Goal: Transaction & Acquisition: Purchase product/service

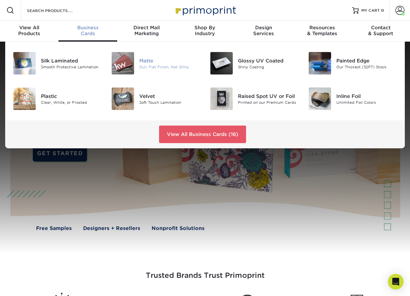
click at [149, 59] on div "Matte" at bounding box center [169, 60] width 61 height 7
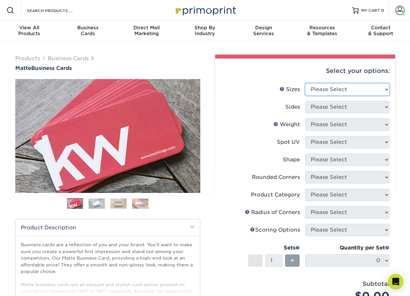
click at [336, 87] on select "Please Select 1.5" x 3.5" - Mini 1.75" x 3.5" - Mini 2" x 2" - Square 2" x 3" -…" at bounding box center [348, 89] width 85 height 12
select select "2.00x3.50"
click at [306, 83] on select "Please Select 1.5" x 3.5" - Mini 1.75" x 3.5" - Mini 2" x 2" - Square 2" x 3" -…" at bounding box center [348, 89] width 85 height 12
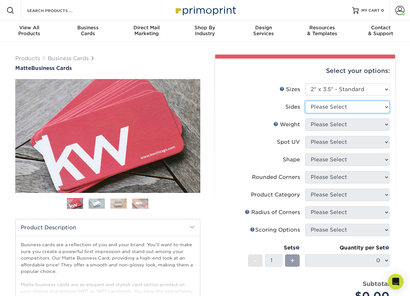
click at [320, 104] on select "Please Select Print Both Sides Print Front Only" at bounding box center [348, 107] width 85 height 12
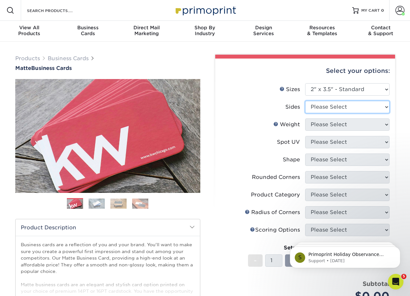
select select "13abbda7-1d64-4f25-8bb2-c179b224825d"
click at [306, 101] on select "Please Select Print Both Sides Print Front Only" at bounding box center [348, 107] width 85 height 12
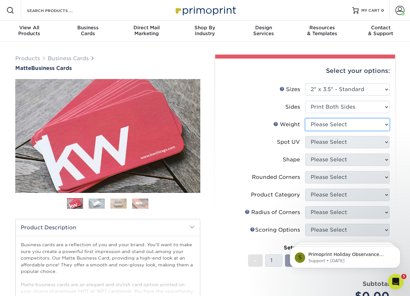
click at [322, 125] on select "Please Select 16PT 14PT" at bounding box center [348, 124] width 85 height 12
select select "16PT"
click at [306, 118] on select "Please Select 16PT 14PT" at bounding box center [348, 124] width 85 height 12
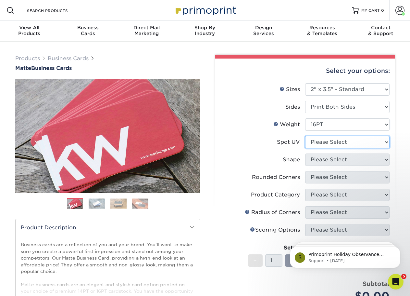
click at [320, 139] on select "Please Select No Spot UV Front and Back (Both Sides) Front Only Back Only" at bounding box center [348, 142] width 85 height 12
select select "3"
click at [306, 136] on select "Please Select No Spot UV Front and Back (Both Sides) Front Only Back Only" at bounding box center [348, 142] width 85 height 12
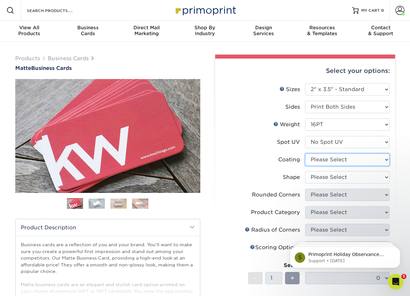
click at [319, 159] on select at bounding box center [348, 159] width 85 height 12
select select "121bb7b5-3b4d-429f-bd8d-bbf80e953313"
click at [306, 153] on select at bounding box center [348, 159] width 85 height 12
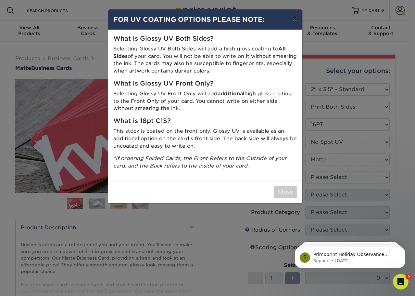
click at [296, 18] on button "×" at bounding box center [294, 18] width 15 height 18
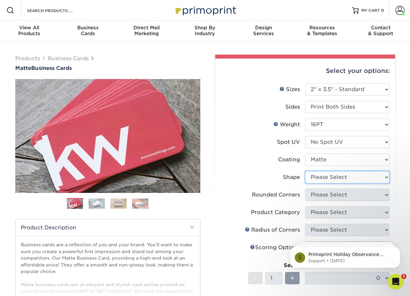
click at [338, 178] on select "Please Select Standard Oval" at bounding box center [348, 177] width 85 height 12
select select "standard"
click at [306, 171] on select "Please Select Standard Oval" at bounding box center [348, 177] width 85 height 12
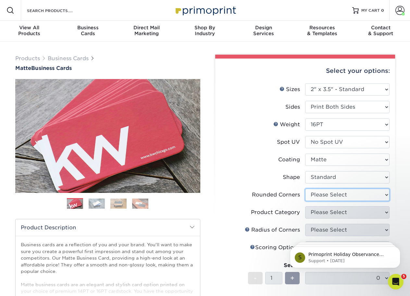
click at [335, 195] on select "Please Select Yes - Round 2 Corners Yes - Round 4 Corners No" at bounding box center [348, 195] width 85 height 12
select select "0"
click at [306, 189] on select "Please Select Yes - Round 2 Corners Yes - Round 4 Corners No" at bounding box center [348, 195] width 85 height 12
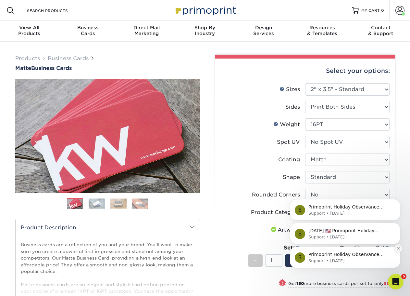
click at [400, 247] on icon "Dismiss notification" at bounding box center [399, 248] width 4 height 4
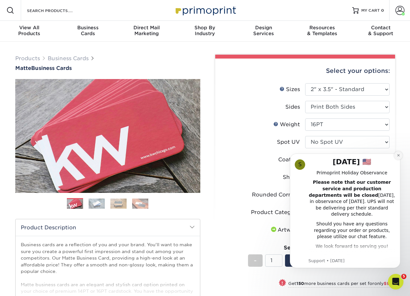
click at [398, 156] on icon "Dismiss notification" at bounding box center [398, 155] width 2 height 2
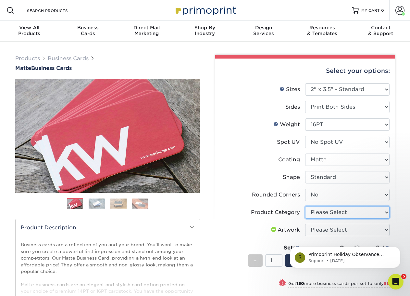
click at [326, 210] on select "Please Select Business Cards" at bounding box center [348, 212] width 85 height 12
select select "3b5148f1-0588-4f88-a218-97bcfdce65c1"
click at [306, 206] on select "Please Select Business Cards" at bounding box center [348, 212] width 85 height 12
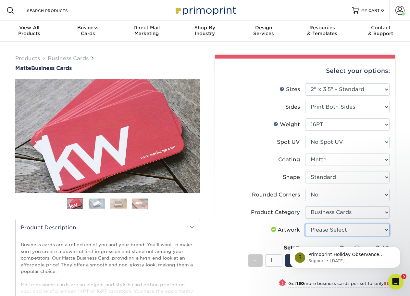
click at [330, 230] on select "Please Select I will upload files I need a design - $100" at bounding box center [348, 230] width 85 height 12
select select "upload"
click at [306, 224] on select "Please Select I will upload files I need a design - $100" at bounding box center [348, 230] width 85 height 12
click at [398, 248] on icon "Dismiss notification" at bounding box center [399, 248] width 4 height 4
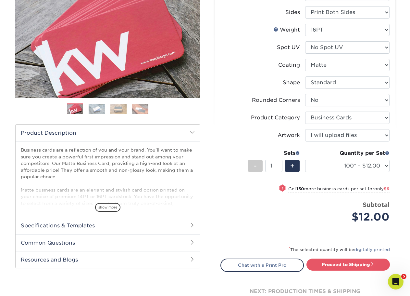
scroll to position [98, 0]
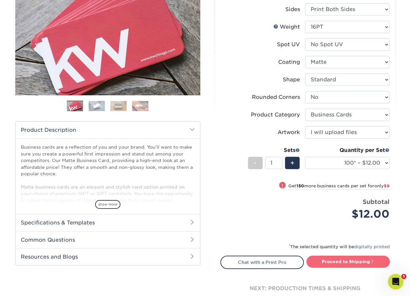
click at [347, 261] on link "Proceed to Shipping" at bounding box center [349, 261] width 84 height 12
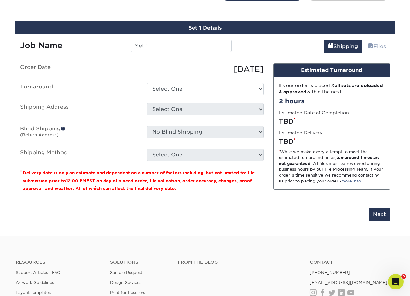
scroll to position [371, 0]
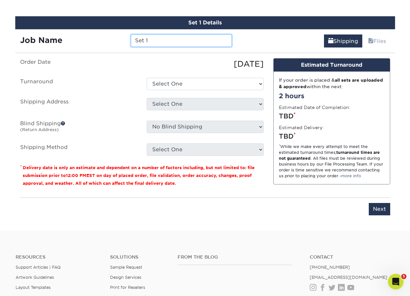
drag, startPoint x: 148, startPoint y: 37, endPoint x: 117, endPoint y: 34, distance: 31.3
click at [117, 34] on div "Job Name Set 1" at bounding box center [126, 40] width 222 height 12
type input "D"
type input "[PERSON_NAME] - Ballwin"
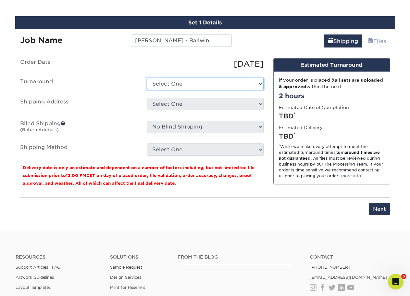
click at [164, 85] on select "Select One 2-4 Business Days 2 Day Next Business Day" at bounding box center [205, 84] width 117 height 12
select select "64c822c2-3af2-41d2-bec4-d4207c89befa"
click at [147, 78] on select "Select One 2-4 Business Days 2 Day Next Business Day" at bounding box center [205, 84] width 117 height 12
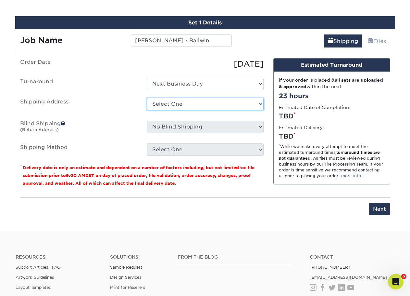
click at [173, 101] on select "Select One Aaron Stock Adam Gander Amanda Weber Ana Young Anthony Pozzi Bert Bl…" at bounding box center [205, 104] width 117 height 12
select select "newaddress"
click at [147, 98] on select "Select One Aaron Stock Adam Gander Amanda Weber Ana Young Anthony Pozzi Bert Bl…" at bounding box center [205, 104] width 117 height 12
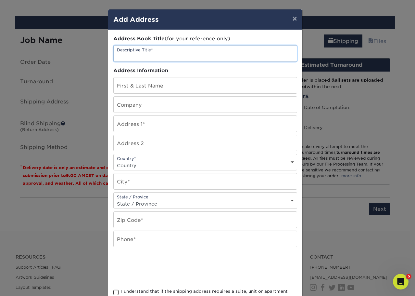
drag, startPoint x: 166, startPoint y: 56, endPoint x: 101, endPoint y: 52, distance: 64.8
click at [101, 52] on div "× Add Address Address Book Title (for your reference only) Descriptive Title* A…" at bounding box center [207, 148] width 415 height 296
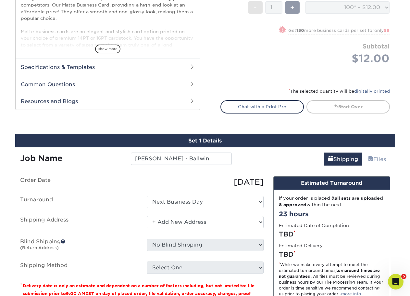
scroll to position [268, 0]
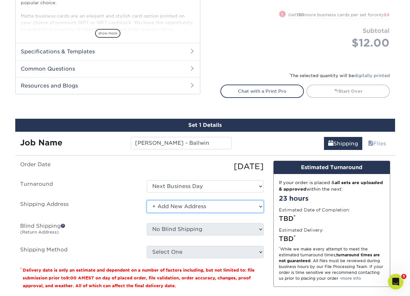
click at [177, 205] on select "Select One Aaron Stock Adam Gander Amanda Weber Ana Young Anthony Pozzi Bert Bl…" at bounding box center [205, 206] width 117 height 12
click at [147, 200] on select "Select One Aaron Stock Adam Gander Amanda Weber Ana Young Anthony Pozzi Bert Bl…" at bounding box center [205, 206] width 117 height 12
click at [106, 158] on div "Set 1 Details Job Name Keith Earls - Ballwin Shipping Files You've choosen mail…" at bounding box center [205, 222] width 380 height 207
click at [342, 144] on link "Shipping" at bounding box center [343, 143] width 38 height 13
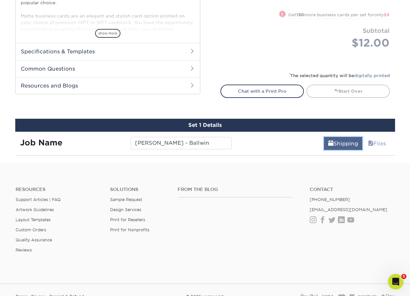
click at [342, 144] on link "Shipping" at bounding box center [343, 143] width 38 height 13
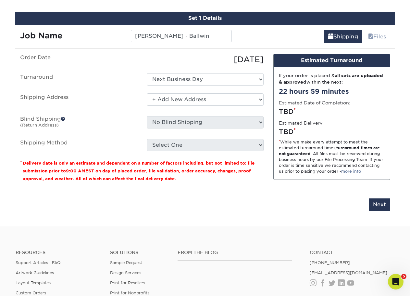
scroll to position [390, 0]
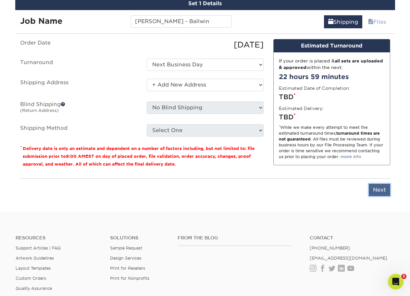
click at [382, 189] on input "Next" at bounding box center [379, 190] width 21 height 12
type input "Next"
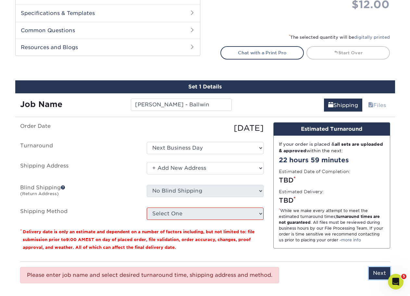
scroll to position [260, 0]
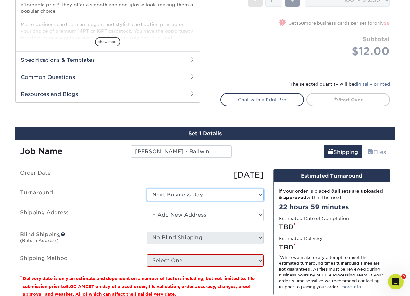
click at [190, 195] on select "Select One 2-4 Business Days 2 Day Next Business Day" at bounding box center [205, 195] width 117 height 12
click at [147, 189] on select "Select One 2-4 Business Days 2 Day Next Business Day" at bounding box center [205, 195] width 117 height 12
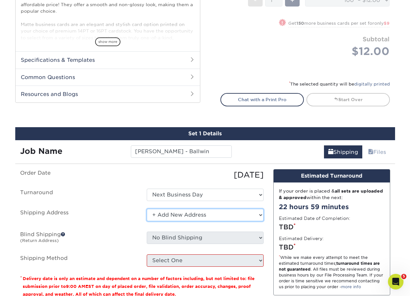
click at [180, 216] on select "Select One Aaron Stock Adam Gander Amanda Weber Ana Young Anthony Pozzi Bert Bl…" at bounding box center [205, 215] width 117 height 12
click at [147, 209] on select "Select One Aaron Stock Adam Gander Amanda Weber Ana Young Anthony Pozzi Bert Bl…" at bounding box center [205, 215] width 117 height 12
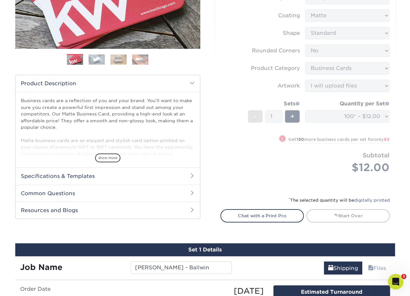
scroll to position [130, 0]
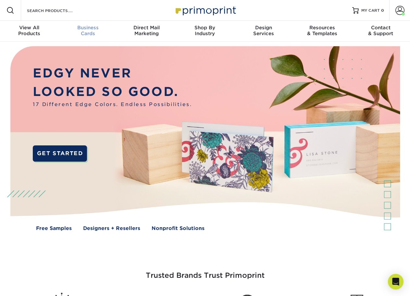
click at [87, 27] on span "Business" at bounding box center [88, 28] width 59 height 6
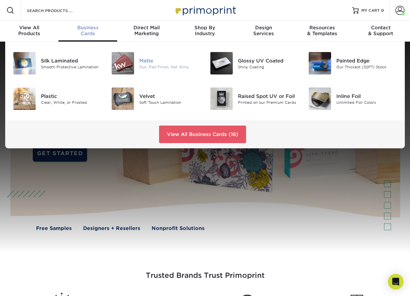
click at [133, 64] on img at bounding box center [123, 63] width 22 height 22
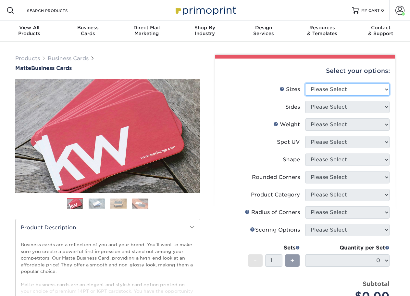
click at [337, 88] on select "Please Select 1.5" x 3.5" - Mini 1.75" x 3.5" - Mini 2" x 2" - Square 2" x 3" -…" at bounding box center [348, 89] width 85 height 12
select select "2.00x3.50"
click at [306, 83] on select "Please Select 1.5" x 3.5" - Mini 1.75" x 3.5" - Mini 2" x 2" - Square 2" x 3" -…" at bounding box center [348, 89] width 85 height 12
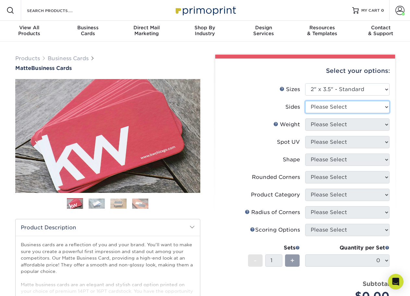
click at [329, 109] on select "Please Select Print Both Sides Print Front Only" at bounding box center [348, 107] width 85 height 12
select select "13abbda7-1d64-4f25-8bb2-c179b224825d"
click at [306, 101] on select "Please Select Print Both Sides Print Front Only" at bounding box center [348, 107] width 85 height 12
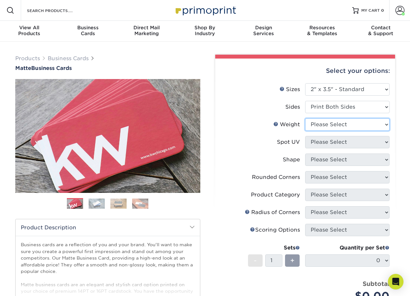
click at [327, 126] on select "Please Select 16PT 14PT" at bounding box center [348, 124] width 85 height 12
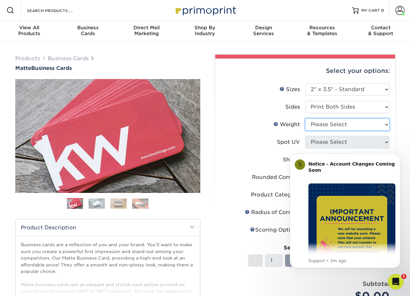
select select "16PT"
click at [306, 118] on select "Please Select 16PT 14PT" at bounding box center [348, 124] width 85 height 12
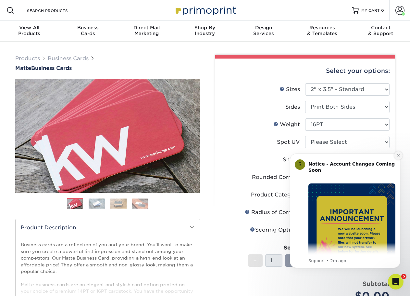
click at [398, 155] on icon "Dismiss notification" at bounding box center [399, 155] width 4 height 4
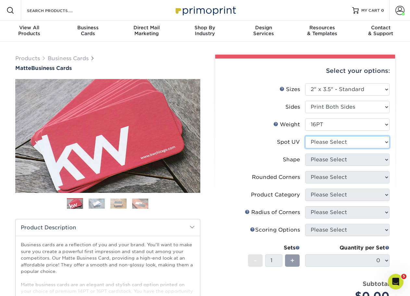
click at [337, 143] on select "Please Select No Spot UV Front and Back (Both Sides) Front Only Back Only" at bounding box center [348, 142] width 85 height 12
select select "3"
click at [306, 136] on select "Please Select No Spot UV Front and Back (Both Sides) Front Only Back Only" at bounding box center [348, 142] width 85 height 12
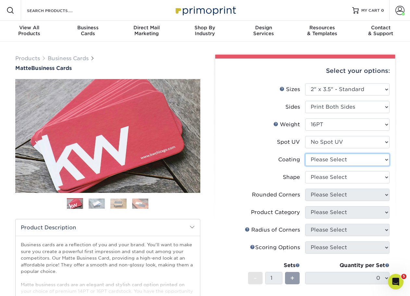
click at [329, 159] on select at bounding box center [348, 159] width 85 height 12
select select "121bb7b5-3b4d-429f-bd8d-bbf80e953313"
click at [306, 153] on select at bounding box center [348, 159] width 85 height 12
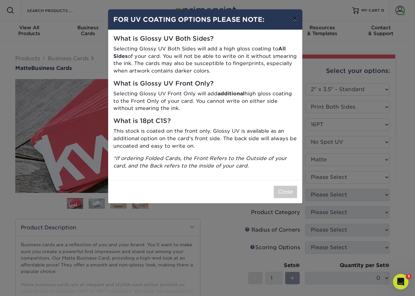
click at [294, 20] on button "×" at bounding box center [294, 18] width 15 height 18
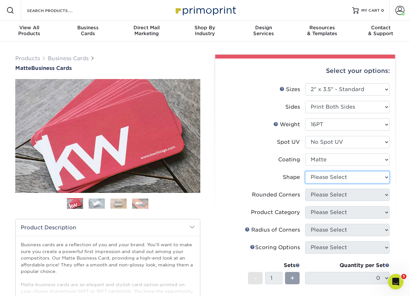
click at [328, 173] on select "Please Select Standard Oval" at bounding box center [348, 177] width 85 height 12
select select "standard"
click at [306, 171] on select "Please Select Standard Oval" at bounding box center [348, 177] width 85 height 12
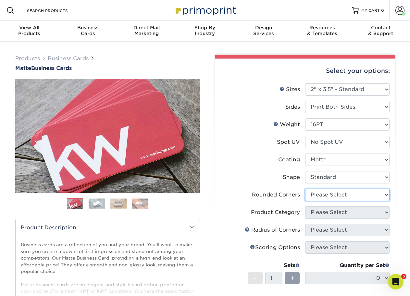
click at [331, 194] on select "Please Select Yes - Round 2 Corners Yes - Round 4 Corners No" at bounding box center [348, 195] width 85 height 12
select select "0"
click at [306, 189] on select "Please Select Yes - Round 2 Corners Yes - Round 4 Corners No" at bounding box center [348, 195] width 85 height 12
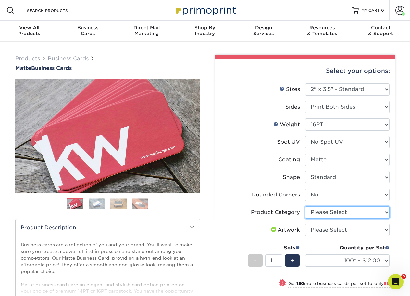
click at [339, 215] on select "Please Select Business Cards" at bounding box center [348, 212] width 85 height 12
click at [306, 206] on select "Please Select Business Cards" at bounding box center [348, 212] width 85 height 12
click at [340, 214] on select "Please Select Business Cards" at bounding box center [348, 212] width 85 height 12
select select "3b5148f1-0588-4f88-a218-97bcfdce65c1"
click at [306, 206] on select "Please Select Business Cards" at bounding box center [348, 212] width 85 height 12
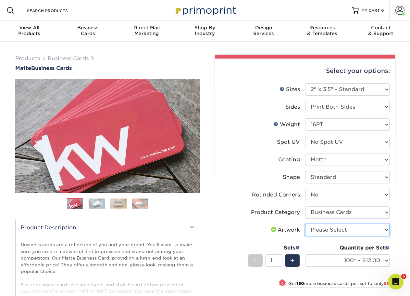
click at [339, 231] on select "Please Select I will upload files I need a design - $100" at bounding box center [348, 230] width 85 height 12
select select "upload"
click at [306, 224] on select "Please Select I will upload files I need a design - $100" at bounding box center [348, 230] width 85 height 12
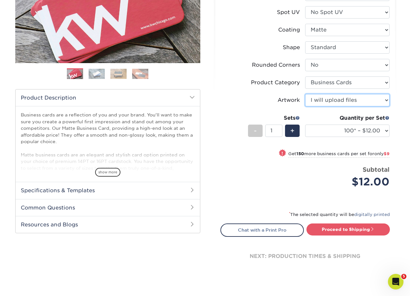
scroll to position [130, 0]
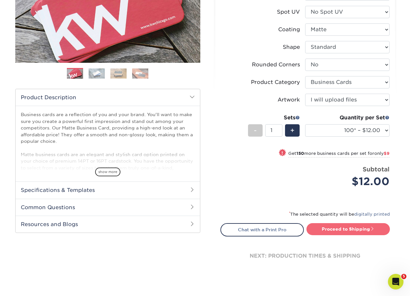
click at [354, 228] on link "Proceed to Shipping" at bounding box center [349, 229] width 84 height 12
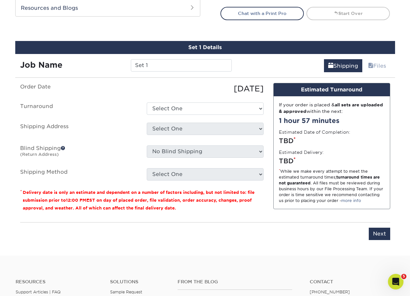
scroll to position [371, 0]
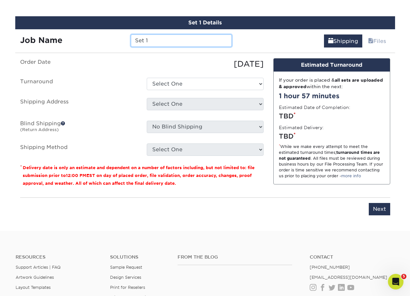
drag, startPoint x: 135, startPoint y: 42, endPoint x: 84, endPoint y: 41, distance: 51.0
click at [84, 41] on div "Job Name Set 1" at bounding box center [126, 40] width 222 height 12
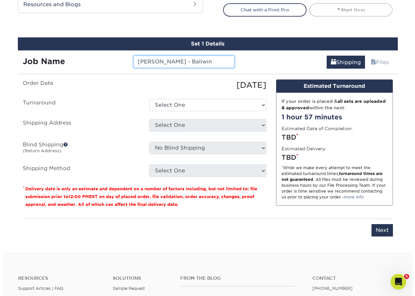
scroll to position [338, 0]
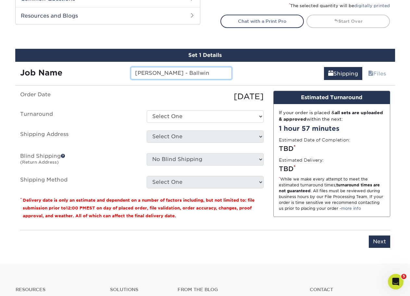
type input "[PERSON_NAME] - Ballwin"
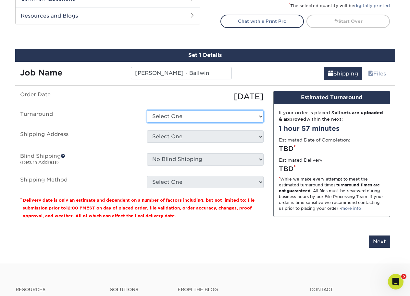
click at [178, 114] on select "Select One 2-4 Business Days 2 Day Next Business Day" at bounding box center [205, 116] width 117 height 12
select select "64c822c2-3af2-41d2-bec4-d4207c89befa"
click at [147, 110] on select "Select One 2-4 Business Days 2 Day Next Business Day" at bounding box center [205, 116] width 117 height 12
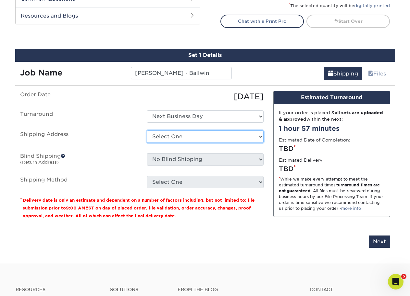
click at [174, 137] on select "Select One Aaron Stock Adam Gander Amanda Weber Ana Young Anthony Pozzi Bert Bl…" at bounding box center [205, 136] width 117 height 12
select select "newaddress"
click at [147, 130] on select "Select One Aaron Stock Adam Gander Amanda Weber Ana Young Anthony Pozzi Bert Bl…" at bounding box center [205, 136] width 117 height 12
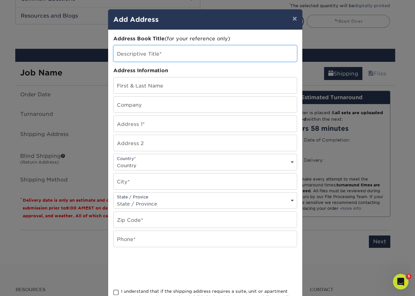
click at [136, 53] on input "text" at bounding box center [205, 54] width 183 height 16
type input "[PERSON_NAME] - Ballwin"
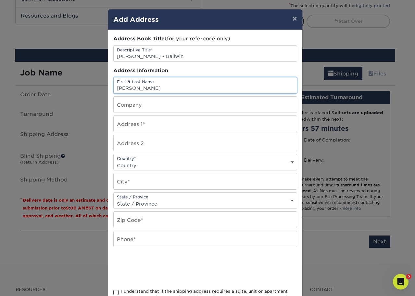
type input "[PERSON_NAME]"
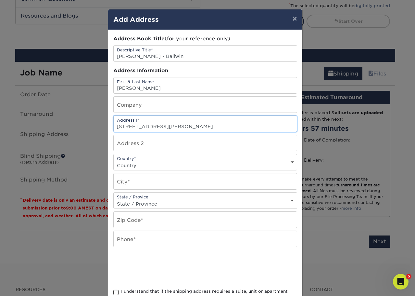
type input "151 Holly Garden Drive"
click at [129, 165] on select "Country United States Canada ----------------------------- Afghanistan Albania …" at bounding box center [205, 165] width 183 height 9
select select "US"
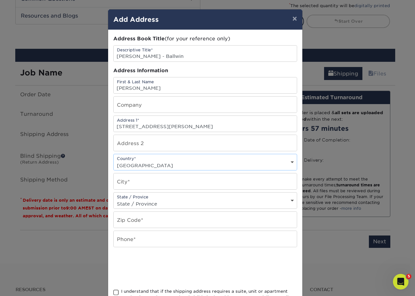
click at [114, 161] on select "Country United States Canada ----------------------------- Afghanistan Albania …" at bounding box center [205, 165] width 183 height 9
click at [137, 184] on input "text" at bounding box center [205, 181] width 183 height 16
type input "Ballwin"
select select "MO"
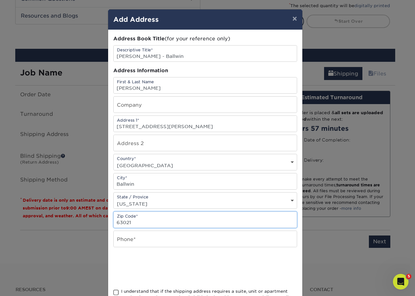
type input "63021"
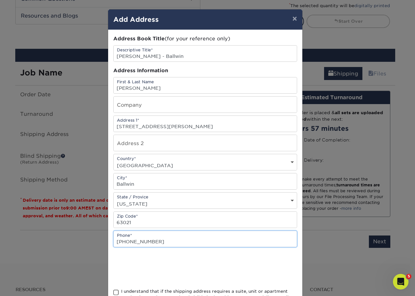
type input "314-623-4005"
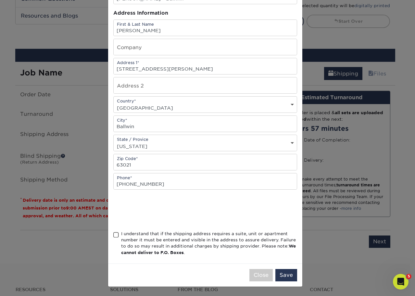
click at [113, 235] on span at bounding box center [116, 235] width 6 height 6
click at [0, 0] on input "I understand that if the shipping address requires a suite, unit or apartment n…" at bounding box center [0, 0] width 0 height 0
click at [283, 274] on button "Save" at bounding box center [287, 275] width 22 height 12
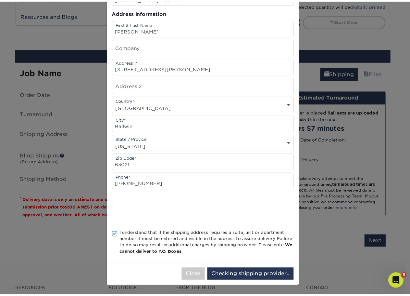
scroll to position [0, 0]
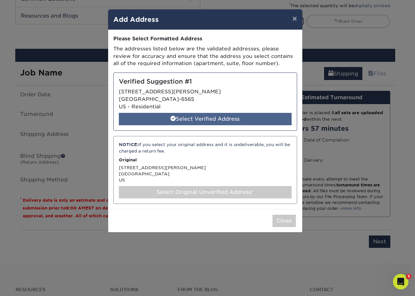
click at [203, 118] on div "Select Verified Address" at bounding box center [205, 119] width 173 height 12
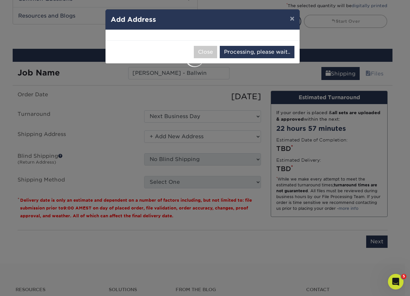
select select "285216"
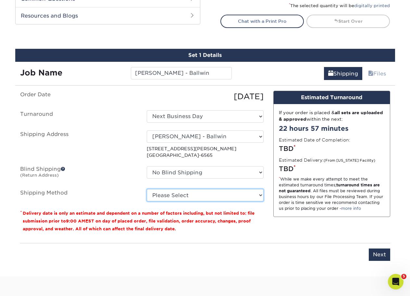
click at [167, 194] on select "Please Select Ground Shipping (+$7.84) 3 Day Shipping Service (+$20.04) 2 Day A…" at bounding box center [205, 195] width 117 height 12
click at [147, 189] on select "Please Select Ground Shipping (+$7.84) 3 Day Shipping Service (+$20.04) 2 Day A…" at bounding box center [205, 195] width 117 height 12
click at [201, 198] on select "Please Select Ground Shipping (+$7.84) 3 Day Shipping Service (+$20.04) 2 Day A…" at bounding box center [205, 195] width 117 height 12
click at [147, 189] on select "Please Select Ground Shipping (+$7.84) 3 Day Shipping Service (+$20.04) 2 Day A…" at bounding box center [205, 195] width 117 height 12
click at [214, 197] on select "Please Select Ground Shipping (+$7.84) 3 Day Shipping Service (+$20.04) 2 Day A…" at bounding box center [205, 195] width 117 height 12
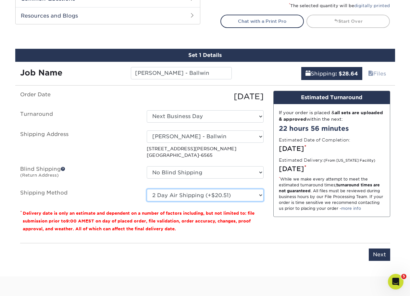
click at [147, 189] on select "Please Select Ground Shipping (+$7.84) 3 Day Shipping Service (+$20.04) 2 Day A…" at bounding box center [205, 195] width 117 height 12
click at [209, 192] on select "Please Select Ground Shipping (+$7.84) 3 Day Shipping Service (+$20.04) 2 Day A…" at bounding box center [205, 195] width 117 height 12
select select "13"
click at [147, 189] on select "Please Select Ground Shipping (+$7.84) 3 Day Shipping Service (+$20.04) 2 Day A…" at bounding box center [205, 195] width 117 height 12
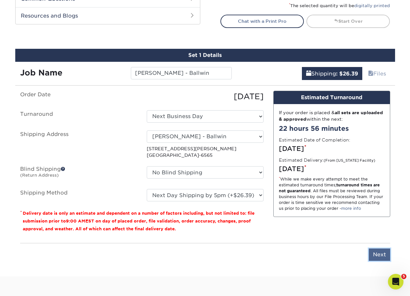
click at [376, 253] on input "Next" at bounding box center [379, 254] width 21 height 12
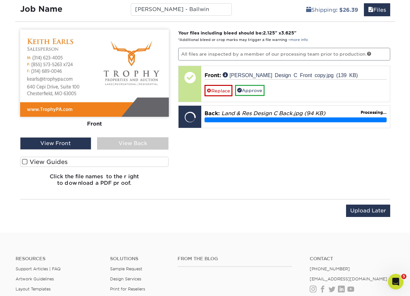
scroll to position [403, 0]
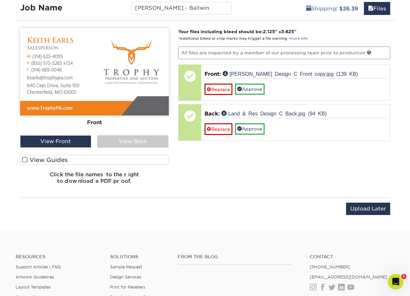
click at [22, 160] on span at bounding box center [25, 160] width 6 height 6
click at [0, 0] on input "View Guides" at bounding box center [0, 0] width 0 height 0
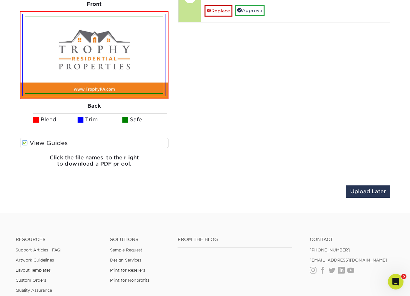
scroll to position [533, 0]
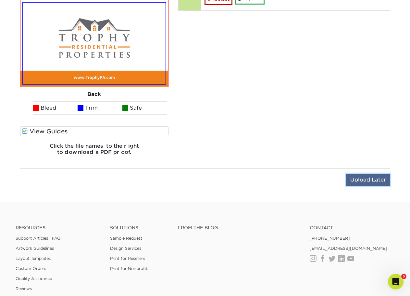
click at [370, 178] on input "Upload Later" at bounding box center [368, 180] width 44 height 12
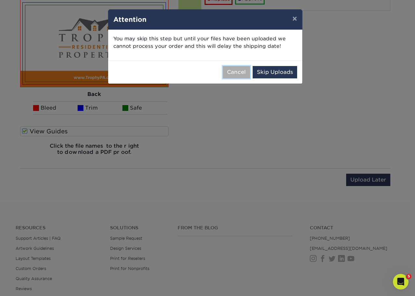
click at [237, 72] on button "Cancel" at bounding box center [236, 72] width 27 height 12
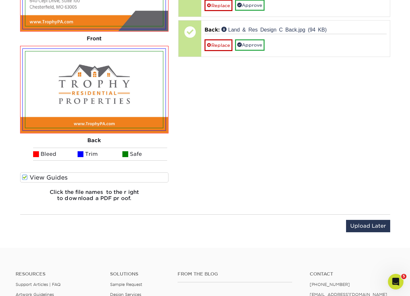
scroll to position [403, 0]
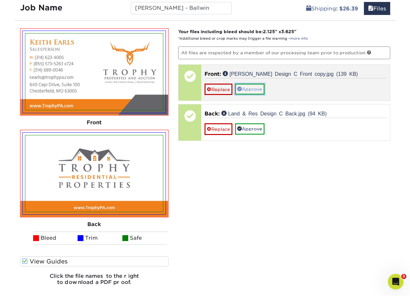
click at [254, 90] on link "Approve" at bounding box center [250, 89] width 30 height 11
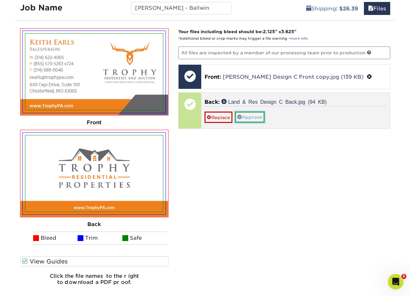
click at [256, 116] on link "Approve" at bounding box center [250, 116] width 30 height 11
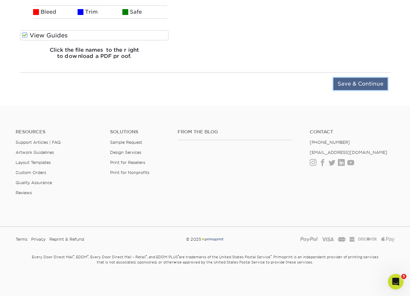
click at [359, 84] on input "Save & Continue" at bounding box center [361, 84] width 54 height 12
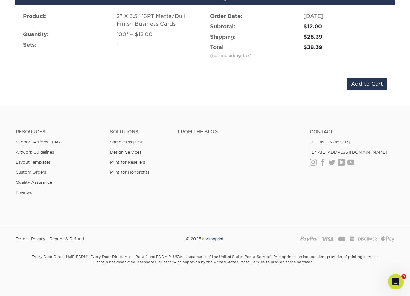
scroll to position [405, 0]
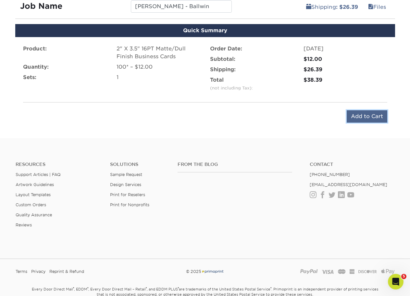
click at [371, 116] on input "Add to Cart" at bounding box center [367, 116] width 41 height 12
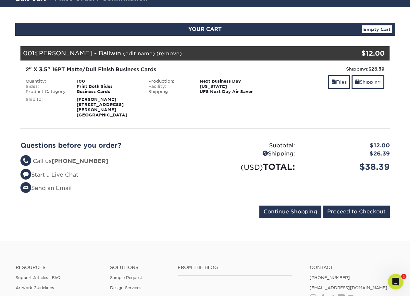
scroll to position [65, 0]
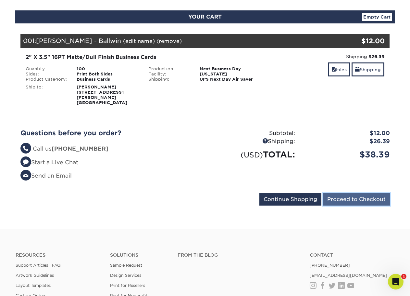
click at [356, 193] on input "Proceed to Checkout" at bounding box center [356, 199] width 67 height 12
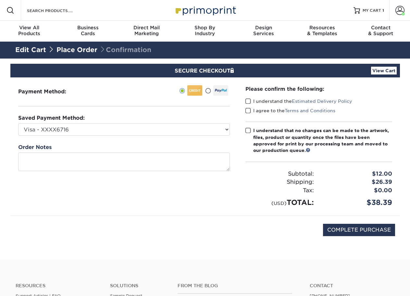
click at [249, 100] on span at bounding box center [249, 101] width 6 height 6
click at [0, 0] on input "I understand the Estimated Delivery Policy" at bounding box center [0, 0] width 0 height 0
click at [248, 111] on span at bounding box center [249, 111] width 6 height 6
click at [0, 0] on input "I agree to the Terms and Conditions" at bounding box center [0, 0] width 0 height 0
click at [249, 130] on span at bounding box center [249, 130] width 6 height 6
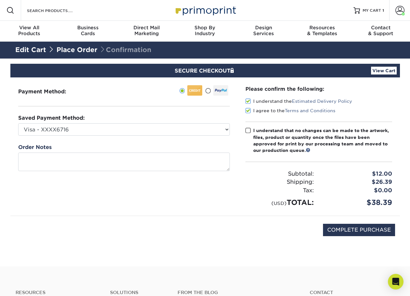
click at [0, 0] on input "I understand that no changes can be made to the artwork, files, product or quan…" at bounding box center [0, 0] width 0 height 0
click at [358, 229] on input "COMPLETE PURCHASE" at bounding box center [359, 230] width 72 height 12
type input "PROCESSING, PLEASE WAIT..."
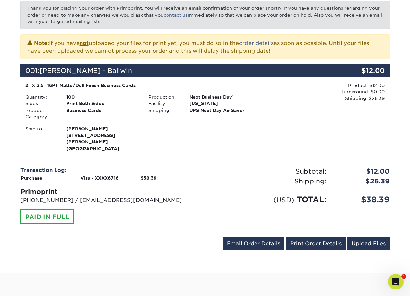
scroll to position [130, 0]
